Goal: Check status

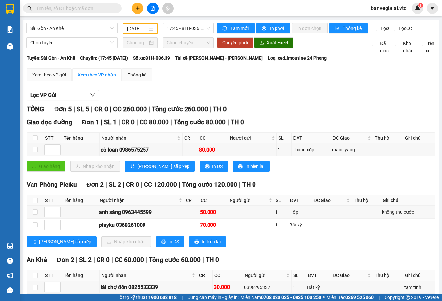
scroll to position [52, 0]
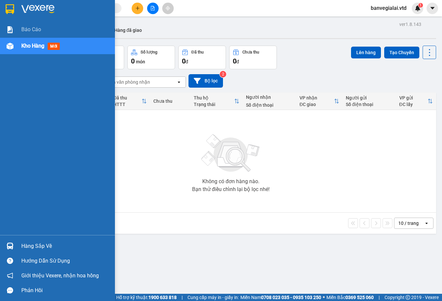
click at [42, 243] on div "Hàng sắp về" at bounding box center [65, 246] width 89 height 10
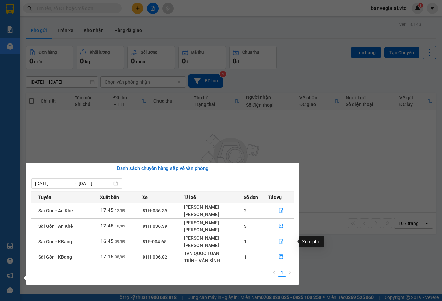
click at [280, 238] on button "button" at bounding box center [281, 241] width 25 height 11
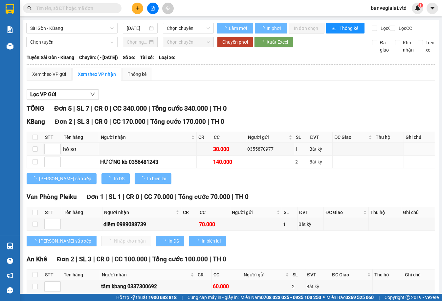
type input "[DATE]"
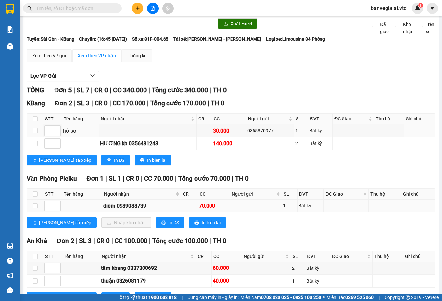
scroll to position [52, 0]
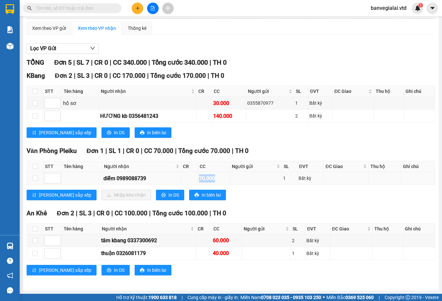
drag, startPoint x: 219, startPoint y: 178, endPoint x: 193, endPoint y: 177, distance: 26.6
click at [193, 177] on tr "diễm 0989088739 70.000 1 Bất kỳ" at bounding box center [231, 178] width 408 height 13
click at [202, 179] on div "70.000" at bounding box center [214, 178] width 30 height 8
click at [237, 185] on td at bounding box center [256, 178] width 52 height 13
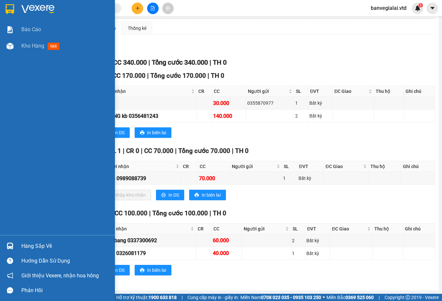
click at [16, 6] on div at bounding box center [57, 10] width 115 height 21
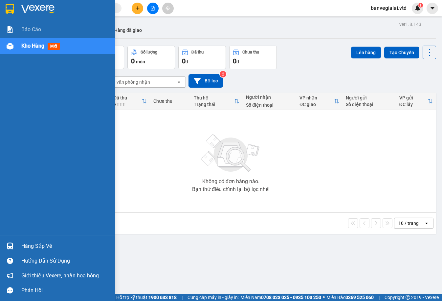
click at [32, 249] on div "Hàng sắp về" at bounding box center [65, 246] width 89 height 10
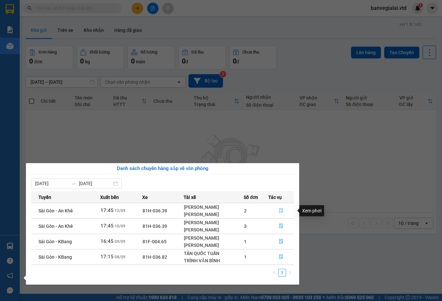
click at [284, 212] on button "button" at bounding box center [281, 211] width 25 height 11
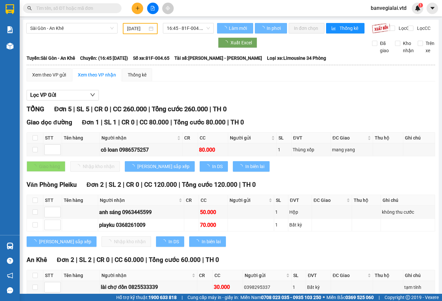
type input "[DATE]"
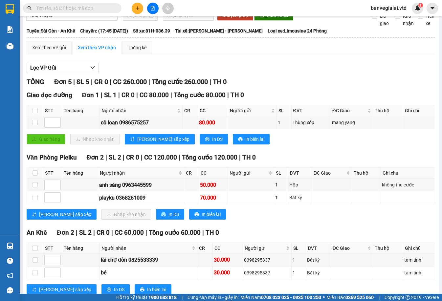
scroll to position [52, 0]
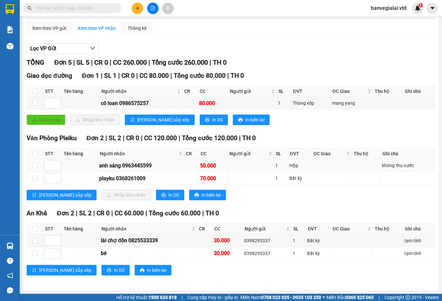
click at [220, 166] on div "50.000" at bounding box center [213, 166] width 27 height 8
click at [233, 164] on td at bounding box center [251, 165] width 46 height 13
click at [312, 162] on td at bounding box center [332, 165] width 40 height 13
click at [382, 167] on div "không thu cước" at bounding box center [408, 165] width 52 height 7
click at [292, 119] on div "Giao hàng Nhập kho nhận Lưu sắp xếp In DS In biên lai" at bounding box center [231, 120] width 409 height 11
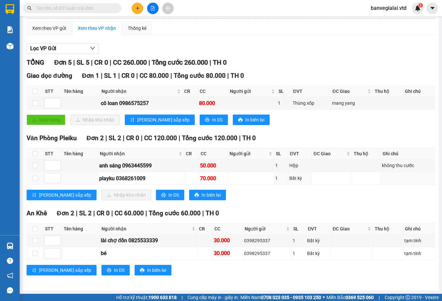
click at [298, 190] on div "[PERSON_NAME] sắp xếp Nhập kho nhận In DS In biên lai" at bounding box center [231, 195] width 409 height 11
